Goal: Find specific page/section: Find specific page/section

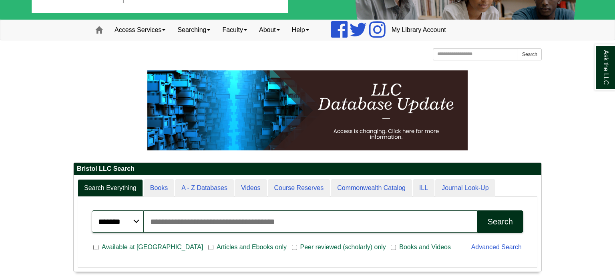
click at [244, 177] on div "Search Everything Books A - Z Databases Videos Course Reserves Commonwealth Cat…" at bounding box center [307, 223] width 467 height 97
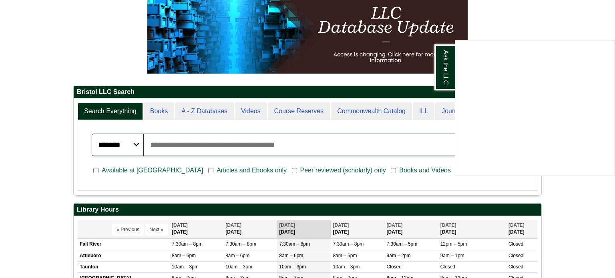
scroll to position [120, 0]
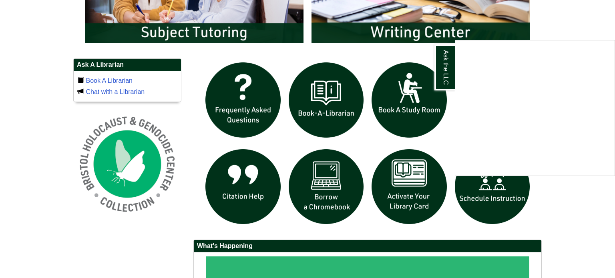
click at [495, 214] on div "Ask the LLC" at bounding box center [307, 139] width 615 height 278
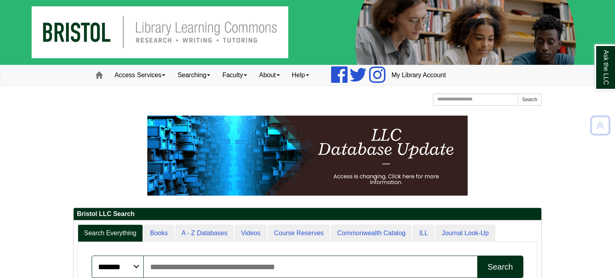
scroll to position [1, 0]
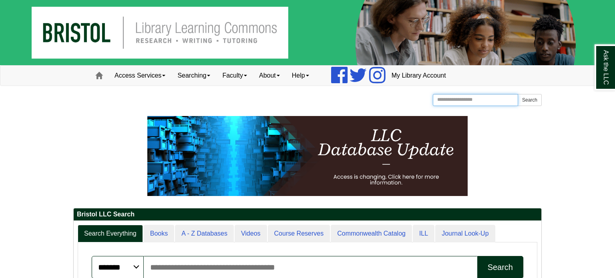
click at [469, 98] on input "Search the Website" at bounding box center [475, 100] width 85 height 12
click at [411, 99] on div "[GEOGRAPHIC_DATA] [GEOGRAPHIC_DATA] Learning Commons Homepage Homepage Home Sea…" at bounding box center [307, 101] width 468 height 14
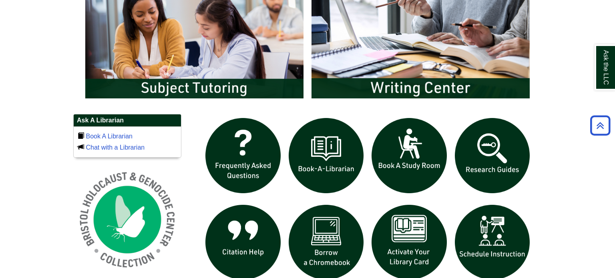
scroll to position [459, 0]
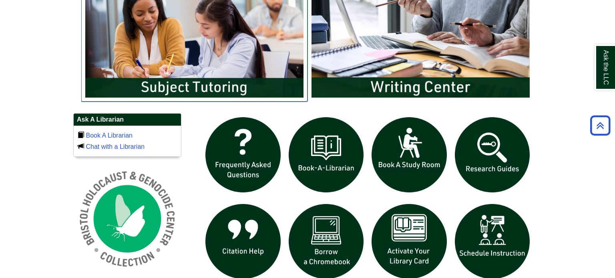
click at [229, 46] on img "slideshow" at bounding box center [194, 41] width 226 height 122
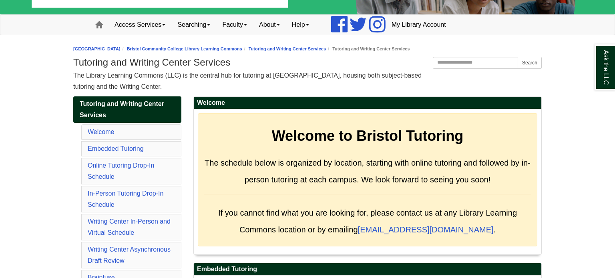
scroll to position [52, 0]
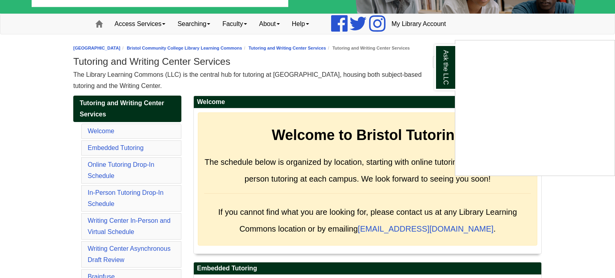
click at [343, 207] on div "Ask the LLC" at bounding box center [307, 139] width 615 height 278
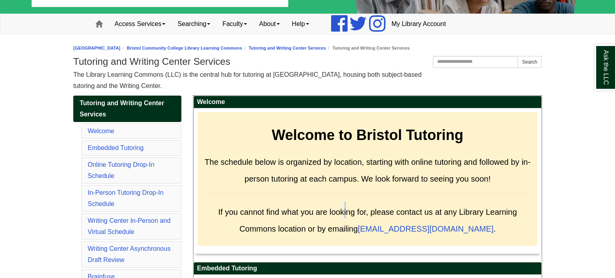
click at [345, 205] on span "If you cannot find what you are looking for, please contact us at any Library L…" at bounding box center [367, 218] width 299 height 33
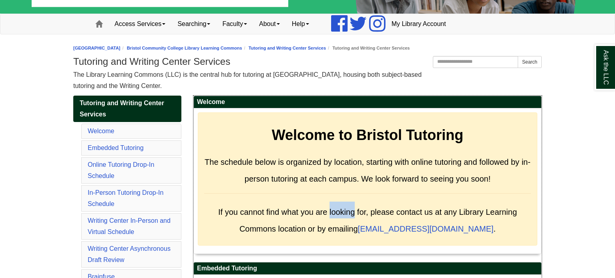
click at [345, 205] on span "If you cannot find what you are looking for, please contact us at any Library L…" at bounding box center [367, 218] width 299 height 33
